Goal: Navigation & Orientation: Find specific page/section

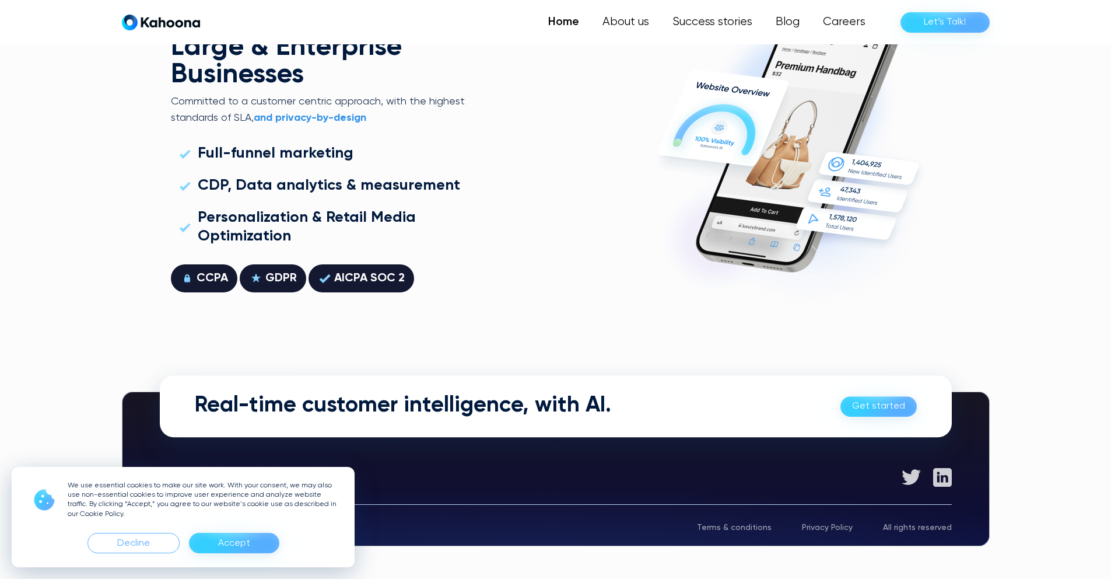
scroll to position [3340, 0]
click at [247, 544] on div "Accept" at bounding box center [234, 543] width 32 height 19
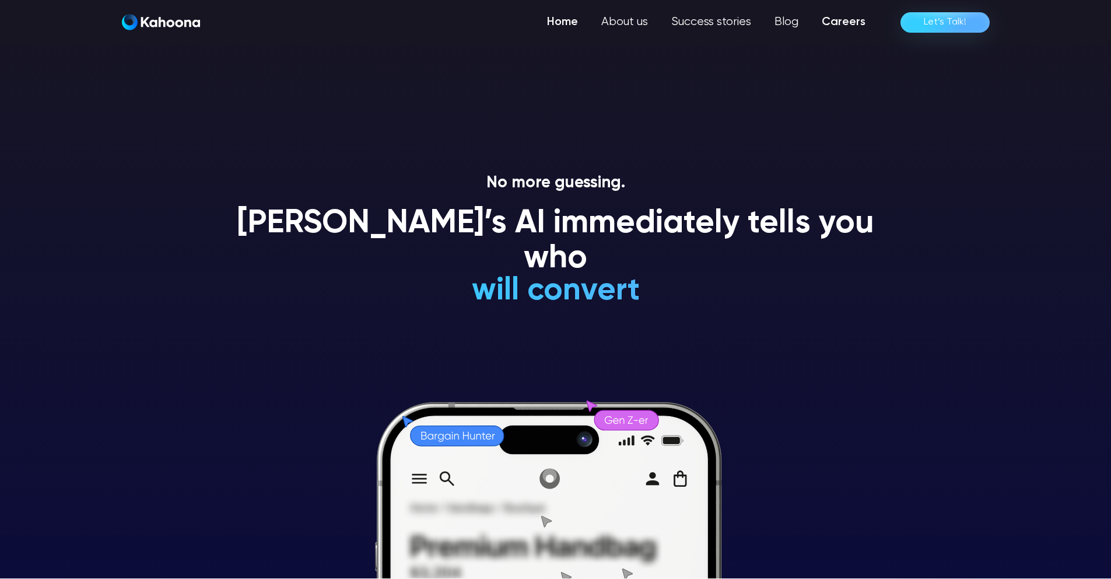
scroll to position [0, 0]
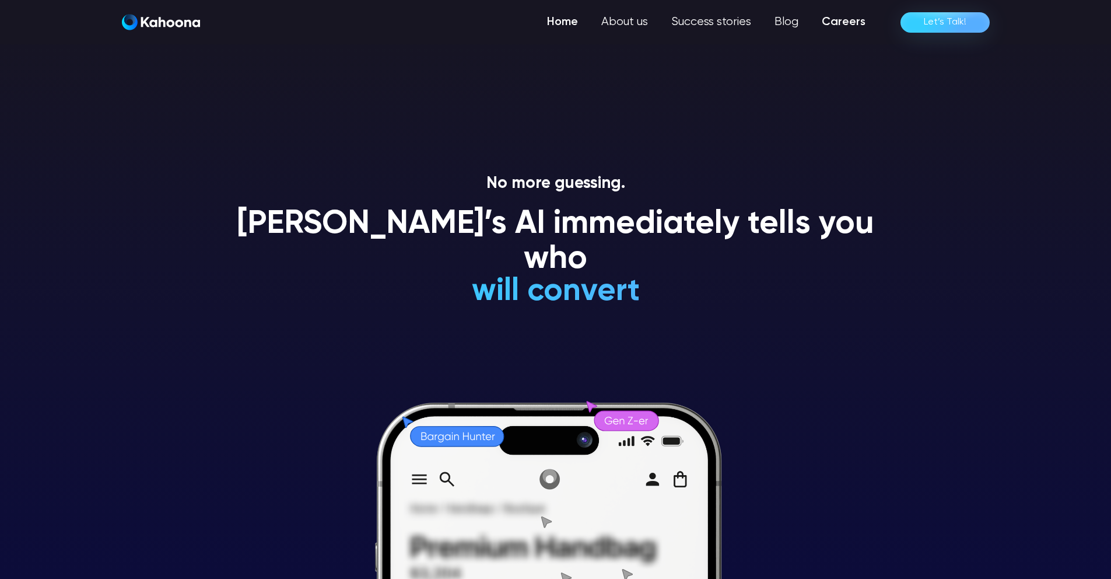
click at [838, 25] on link "Careers" at bounding box center [843, 22] width 67 height 23
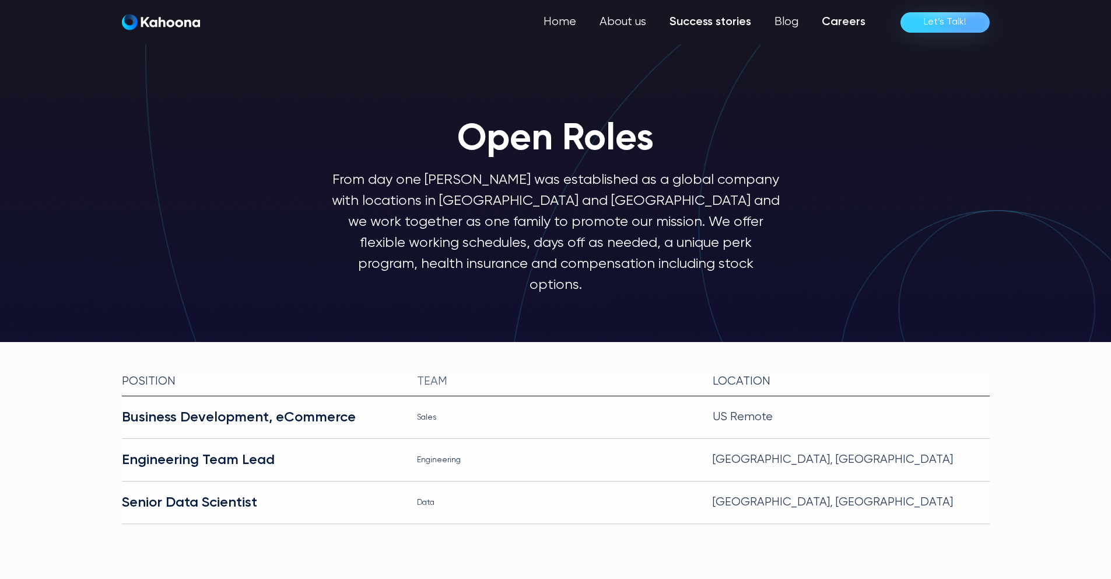
click at [692, 23] on link "Success stories" at bounding box center [710, 22] width 105 height 23
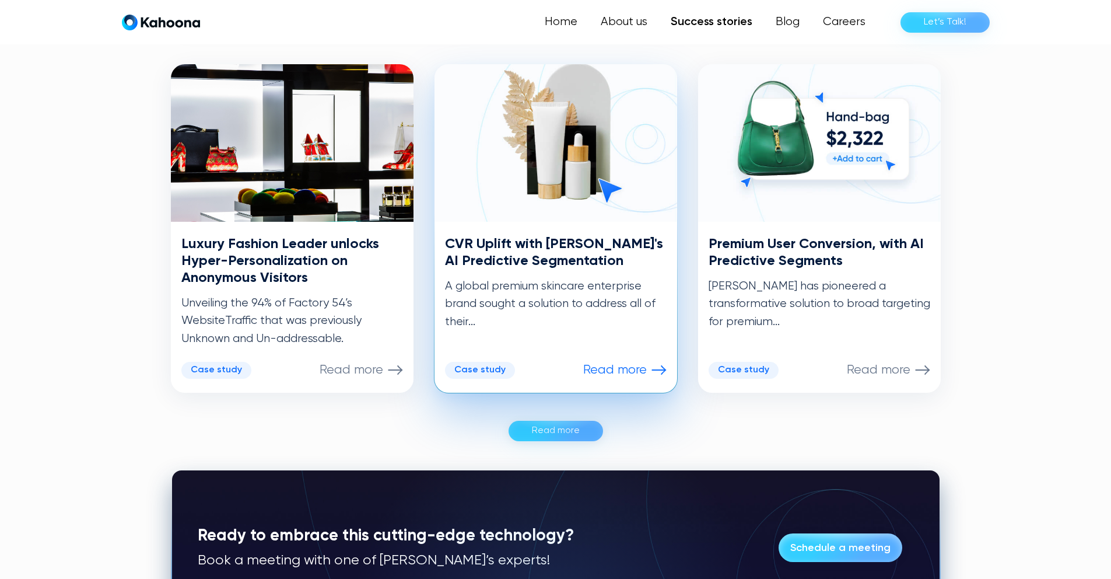
scroll to position [577, 0]
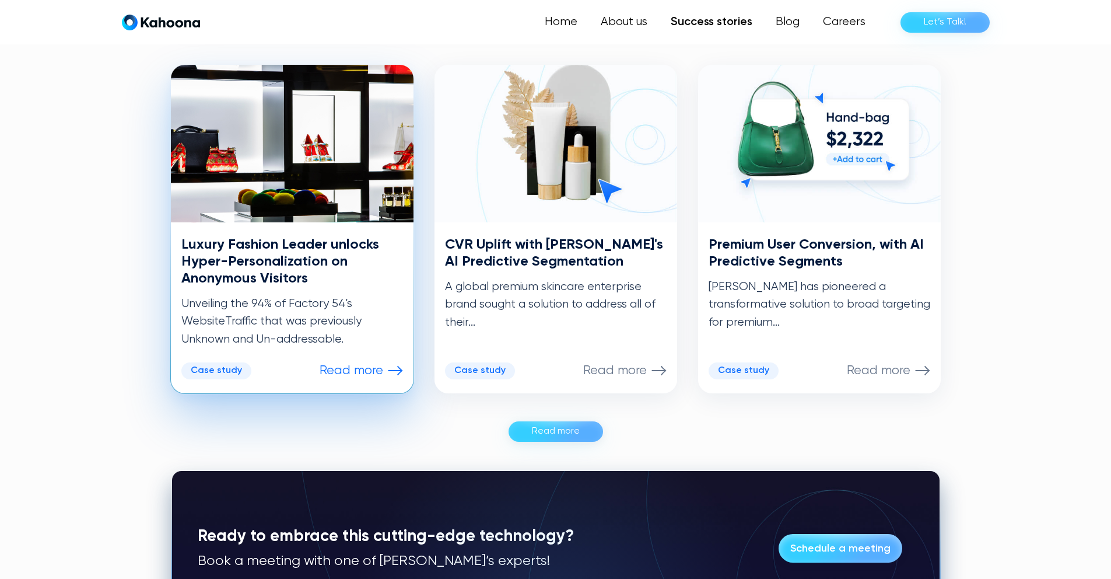
click at [325, 253] on h3 "Luxury Fashion Leader unlocks Hyper-Personalization on Anonymous Visitors" at bounding box center [292, 261] width 222 height 50
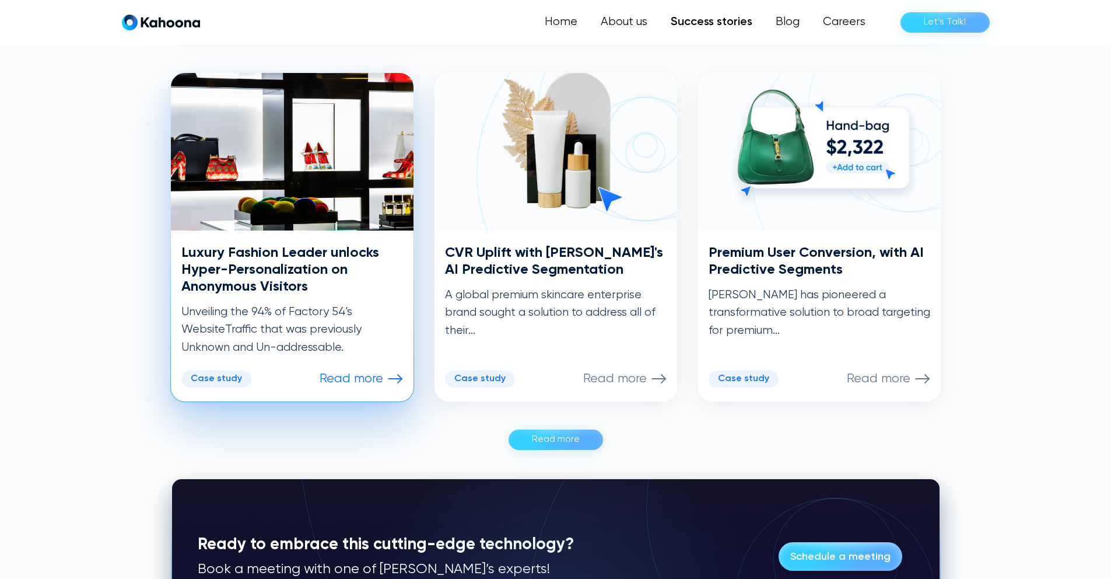
scroll to position [568, 0]
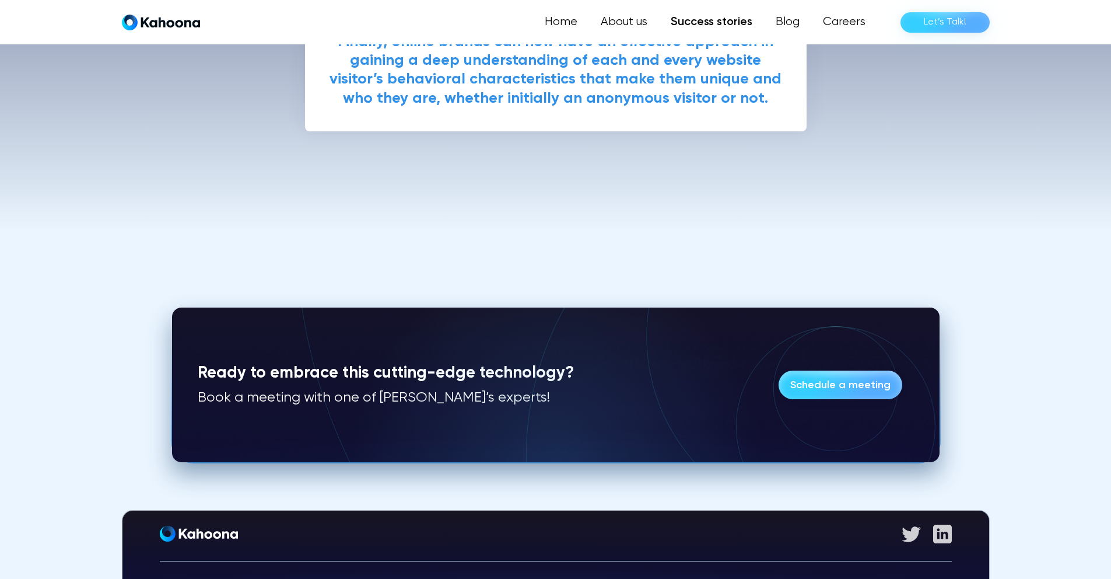
scroll to position [2620, 0]
click at [167, 24] on img "home" at bounding box center [161, 22] width 78 height 16
